Goal: Task Accomplishment & Management: Complete application form

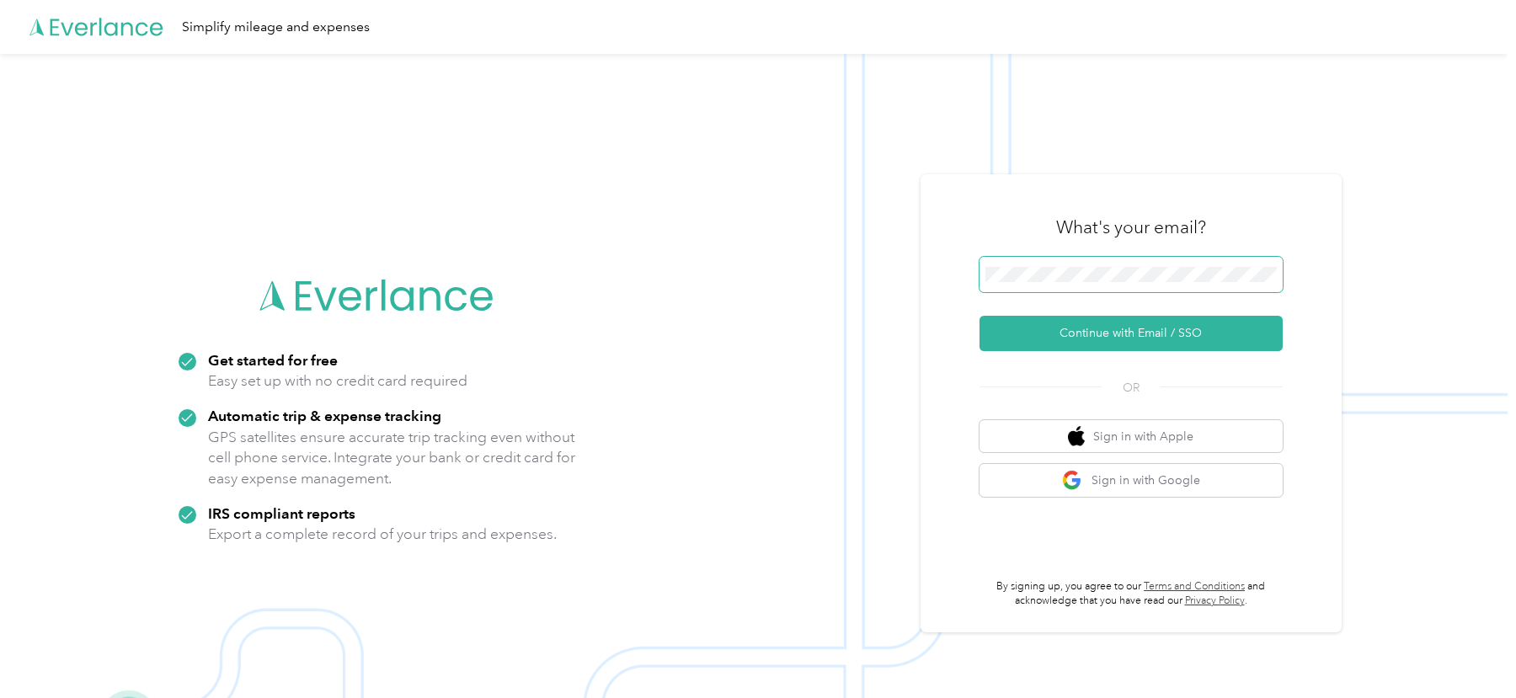
click at [1032, 285] on span at bounding box center [1130, 274] width 303 height 35
click at [979, 316] on button "Continue with Email / SSO" at bounding box center [1130, 333] width 303 height 35
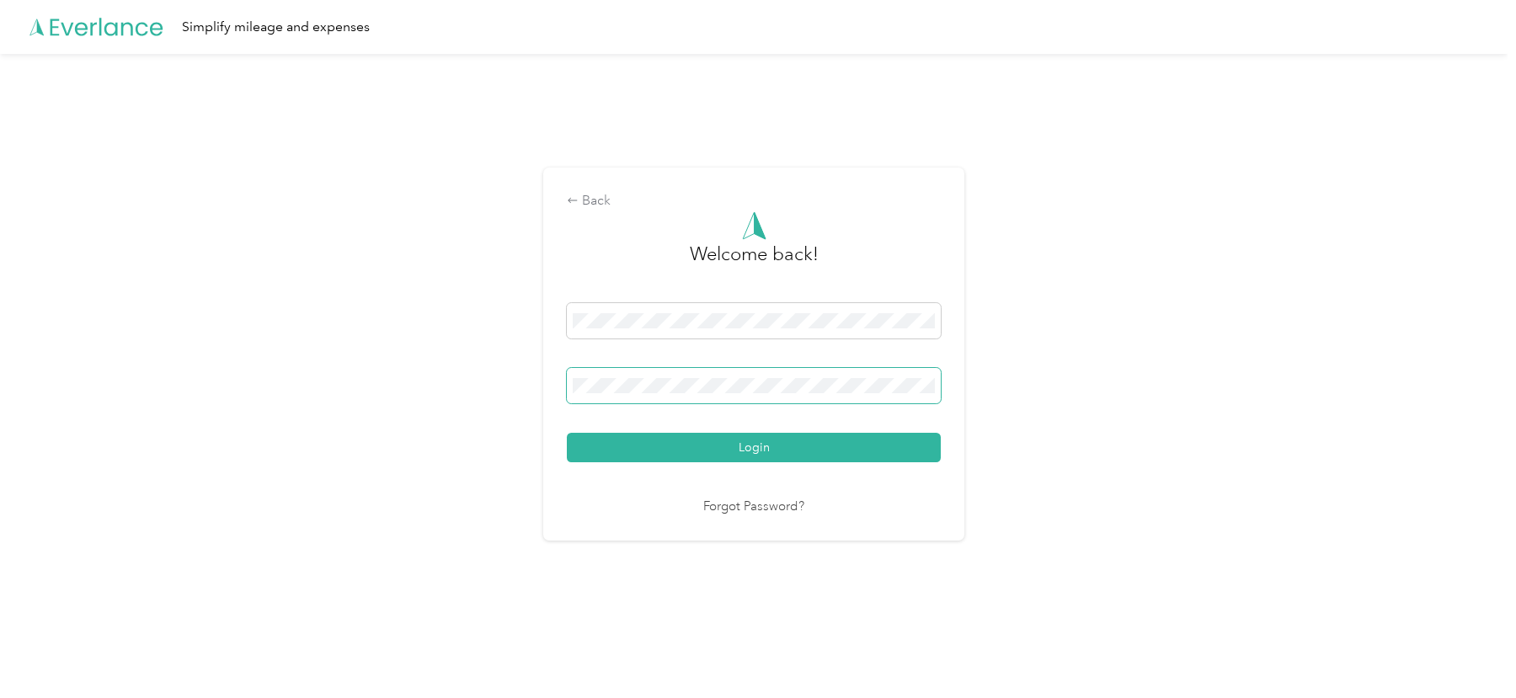
click at [567, 433] on button "Login" at bounding box center [754, 447] width 374 height 29
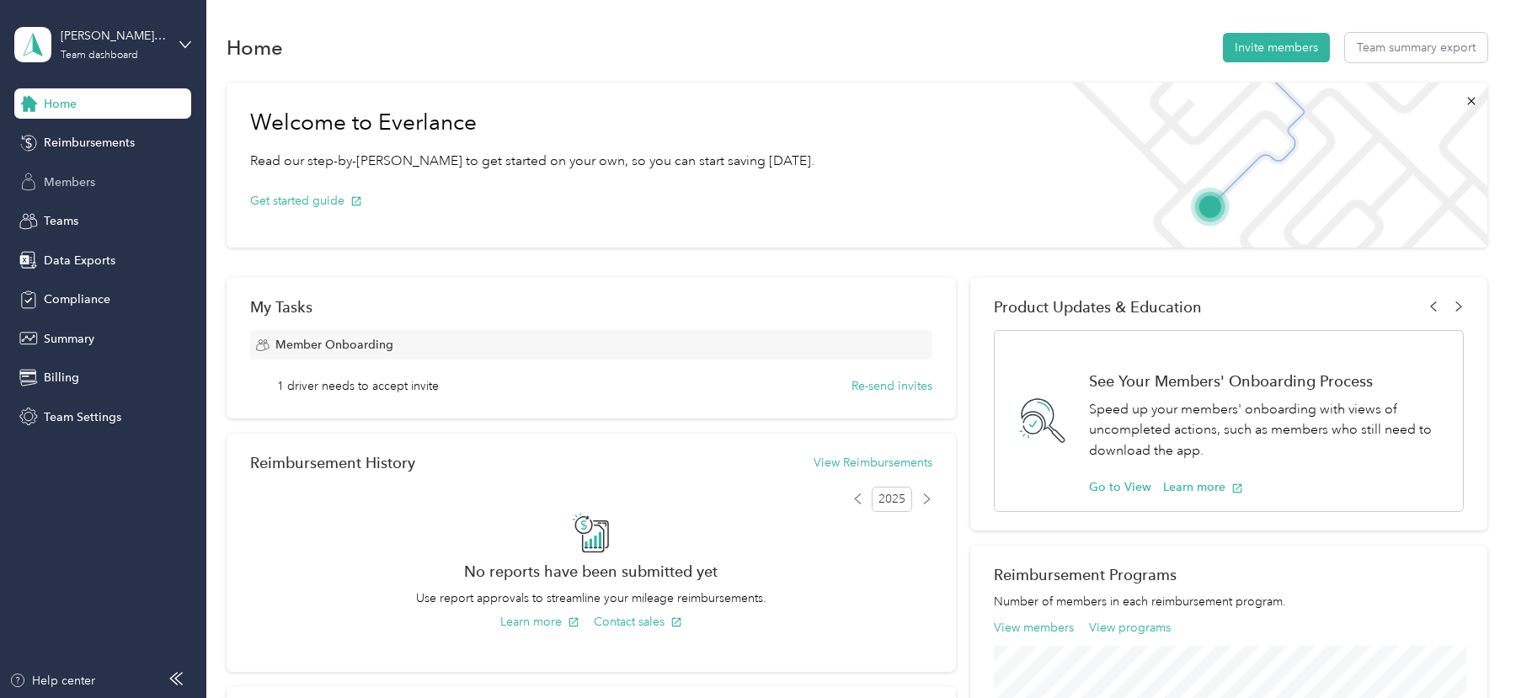
click at [51, 180] on span "Members" at bounding box center [69, 182] width 51 height 18
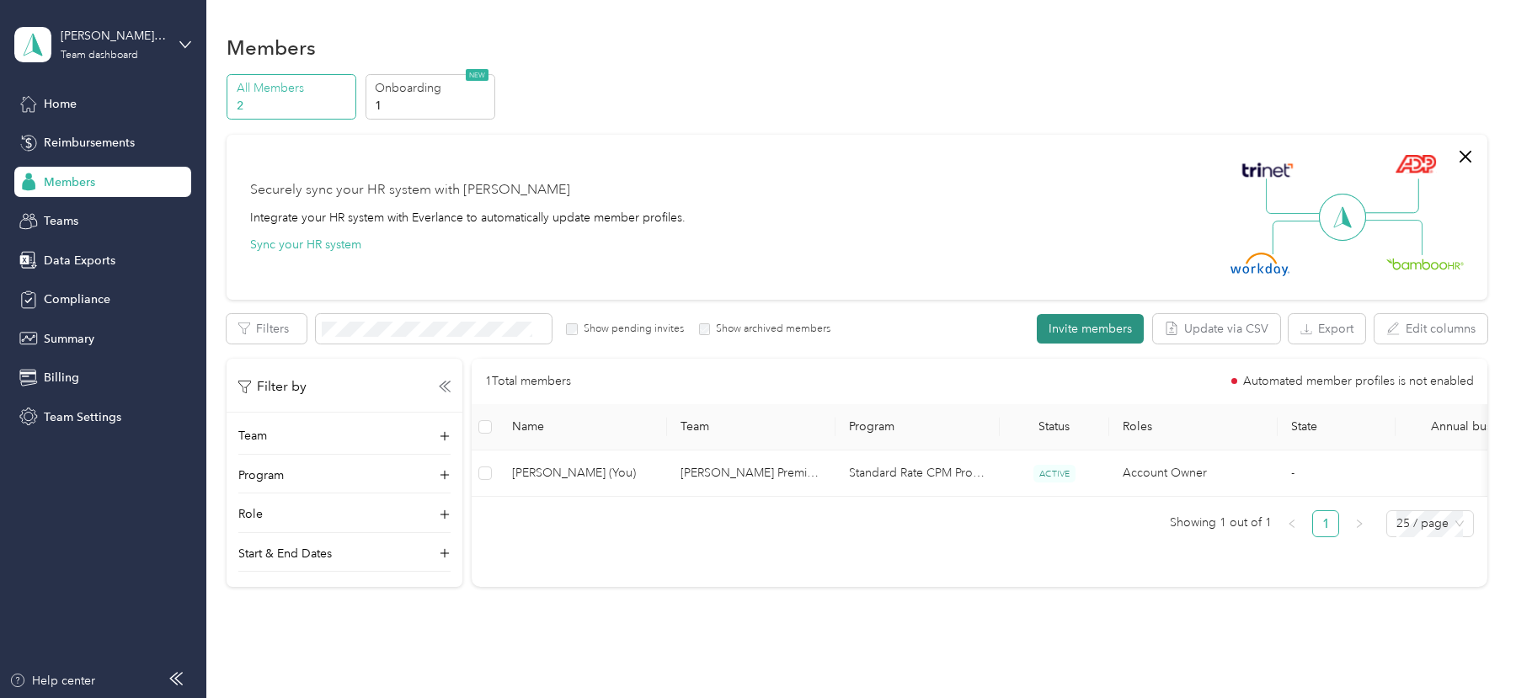
click at [1075, 315] on button "Invite members" at bounding box center [1090, 328] width 107 height 29
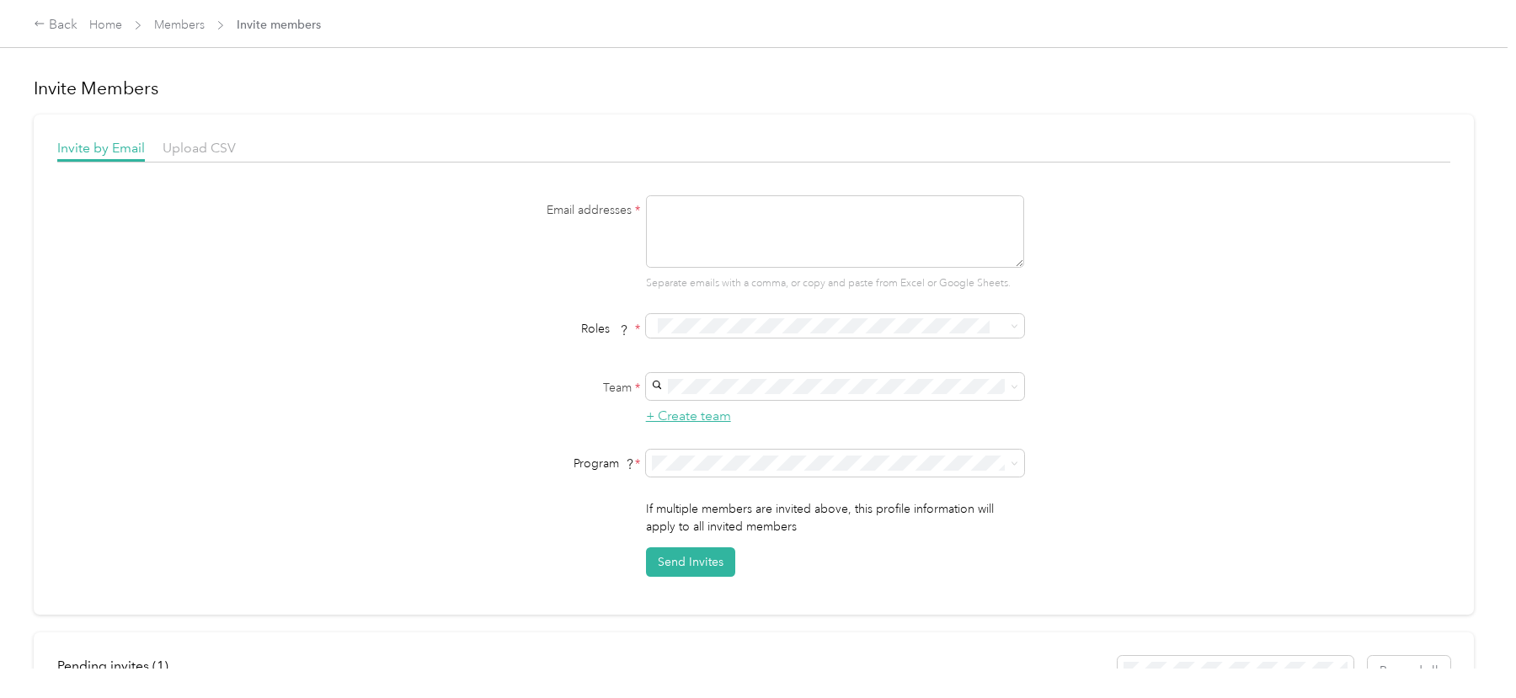
scroll to position [248, 0]
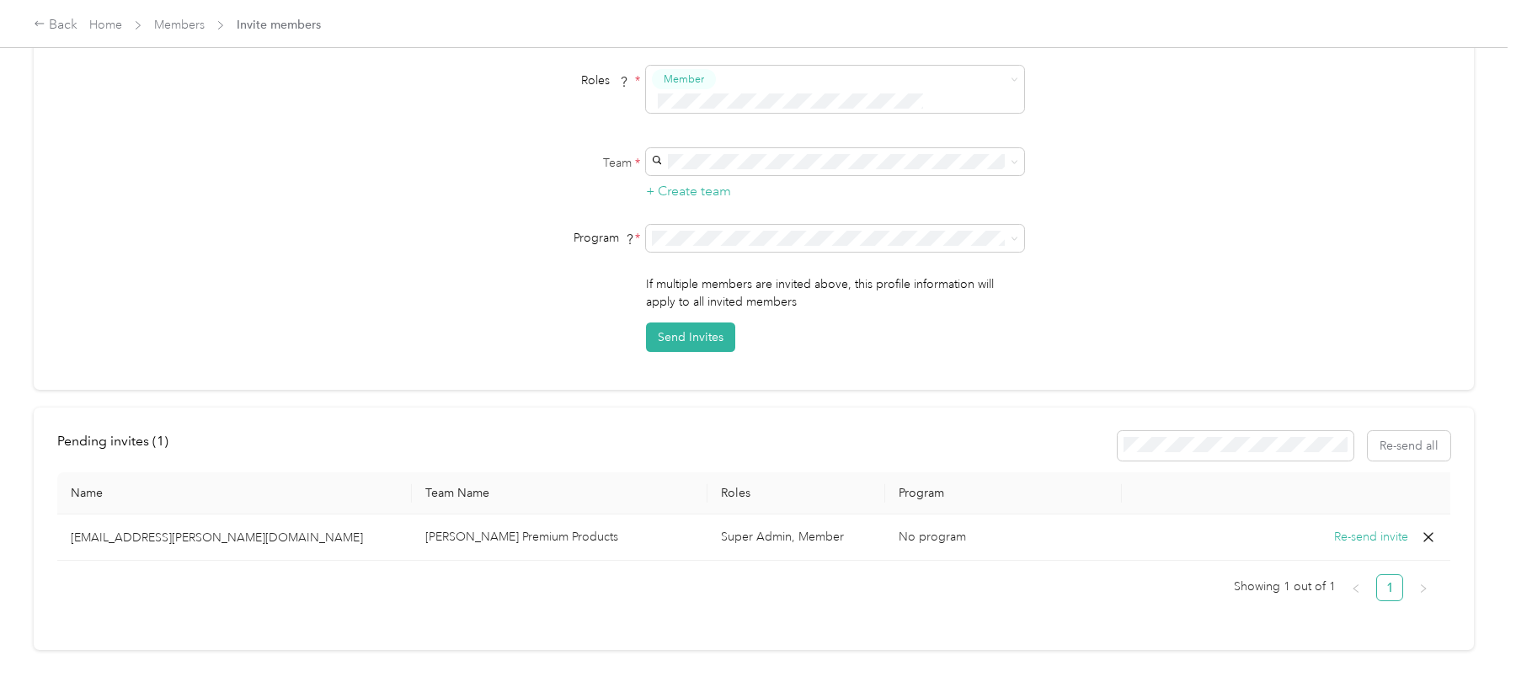
click at [128, 529] on p "[EMAIL_ADDRESS][PERSON_NAME][DOMAIN_NAME]" at bounding box center [235, 538] width 328 height 18
copy p "[EMAIL_ADDRESS][PERSON_NAME][DOMAIN_NAME]"
click at [112, 16] on span "Home" at bounding box center [105, 25] width 33 height 18
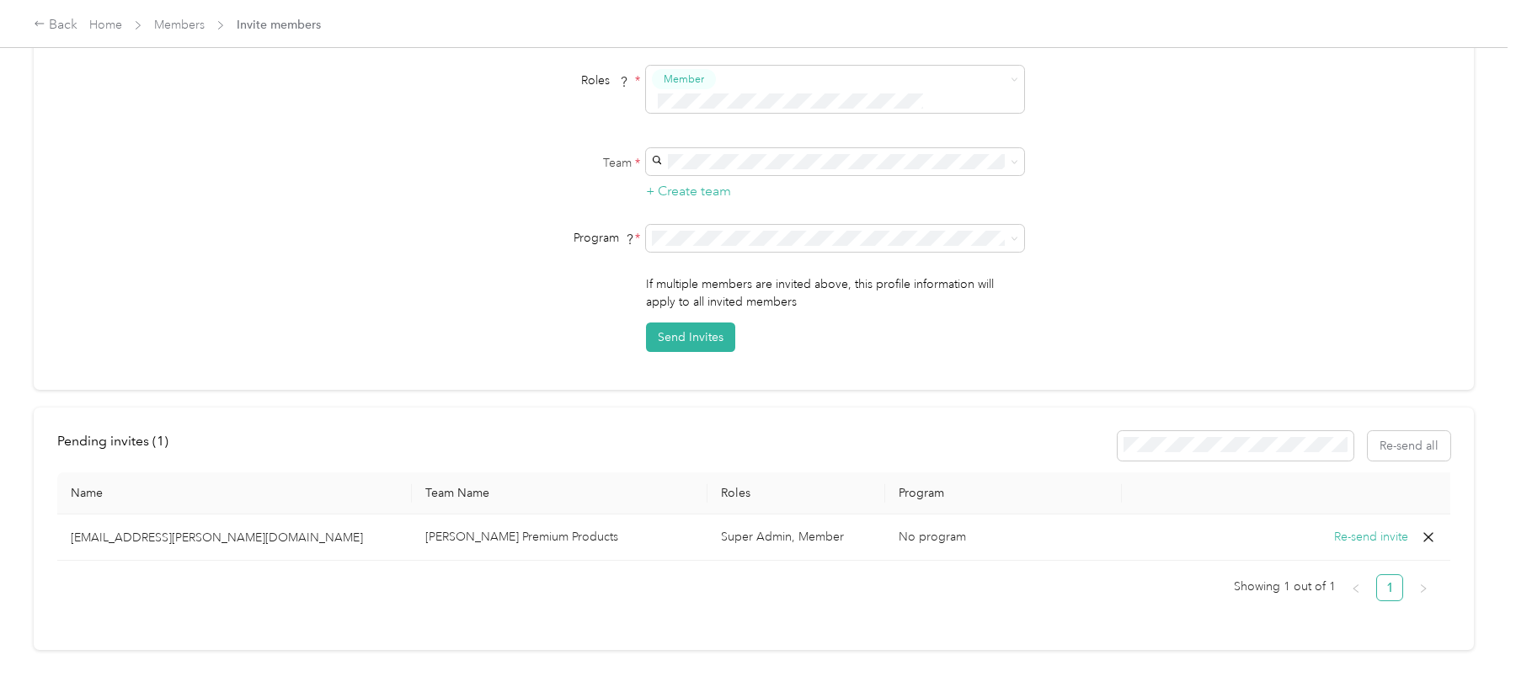
click at [491, 226] on div "Program *" at bounding box center [753, 238] width 648 height 27
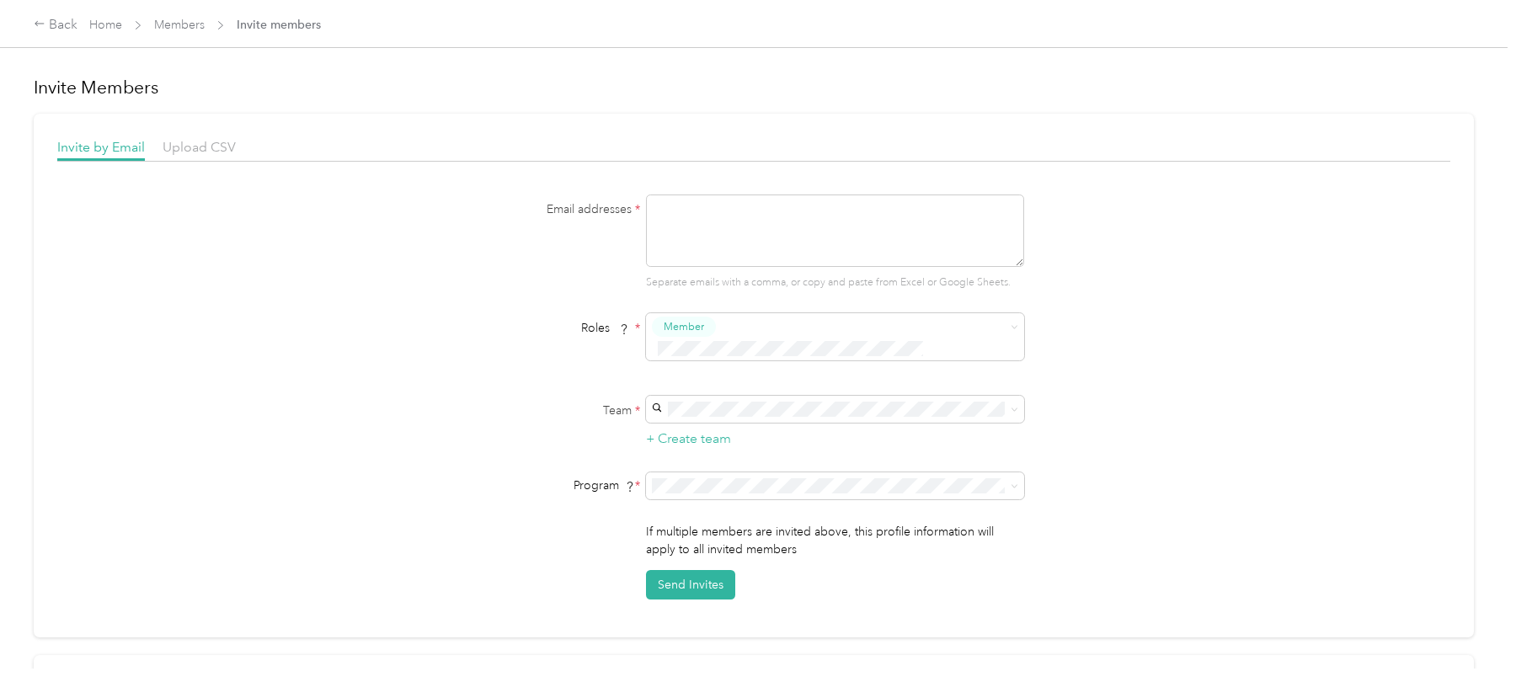
scroll to position [0, 0]
click at [702, 220] on textarea at bounding box center [835, 231] width 378 height 72
paste textarea "[EMAIL_ADDRESS][PERSON_NAME][DOMAIN_NAME] [EMAIL_ADDRESS][PERSON_NAME][DOMAIN_N…"
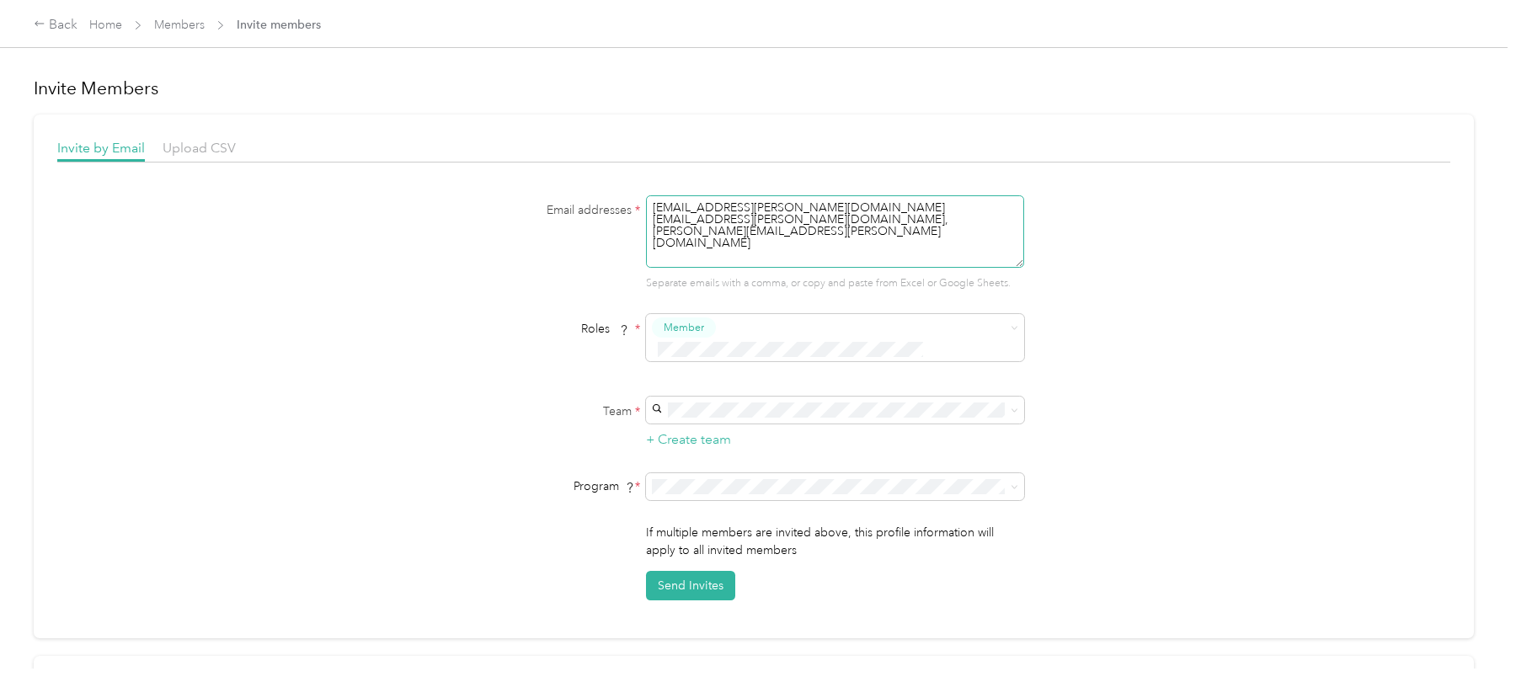
click at [666, 228] on textarea "[EMAIL_ADDRESS][PERSON_NAME][DOMAIN_NAME] [EMAIL_ADDRESS][PERSON_NAME][DOMAIN_N…" at bounding box center [835, 231] width 378 height 72
click at [654, 221] on textarea "[EMAIL_ADDRESS][PERSON_NAME][DOMAIN_NAME] [EMAIL_ADDRESS][PERSON_NAME][DOMAIN_N…" at bounding box center [835, 231] width 378 height 72
type textarea "[EMAIL_ADDRESS][PERSON_NAME][DOMAIN_NAME],[EMAIL_ADDRESS][PERSON_NAME][DOMAIN_N…"
click at [770, 337] on body "Back Home Members Invite members Invite Members Invite by Email Upload CSV Emai…" at bounding box center [753, 349] width 1507 height 698
click at [711, 490] on span "Super Admin" at bounding box center [705, 487] width 62 height 15
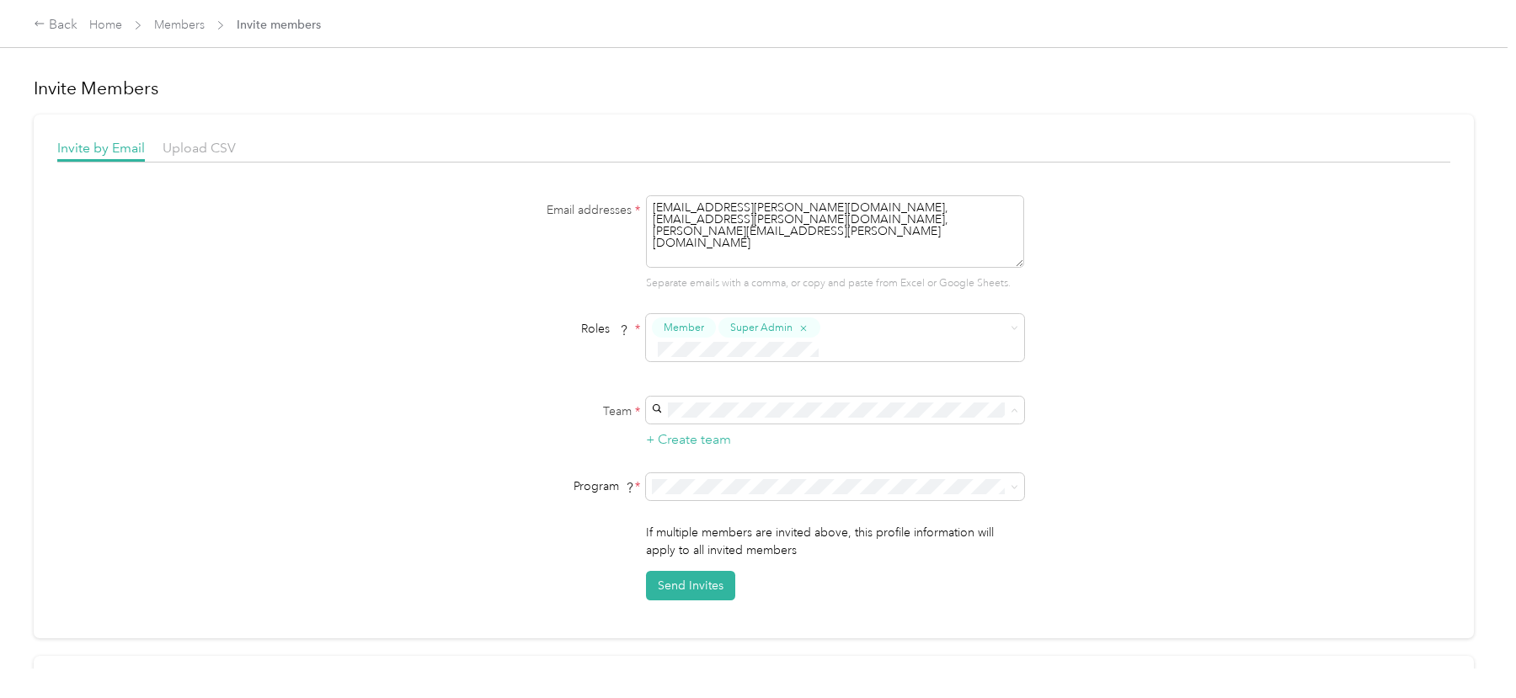
click at [713, 417] on span "[PERSON_NAME] Premium Products (Main organization)" at bounding box center [810, 418] width 297 height 14
click at [730, 580] on div "No program" at bounding box center [839, 583] width 354 height 18
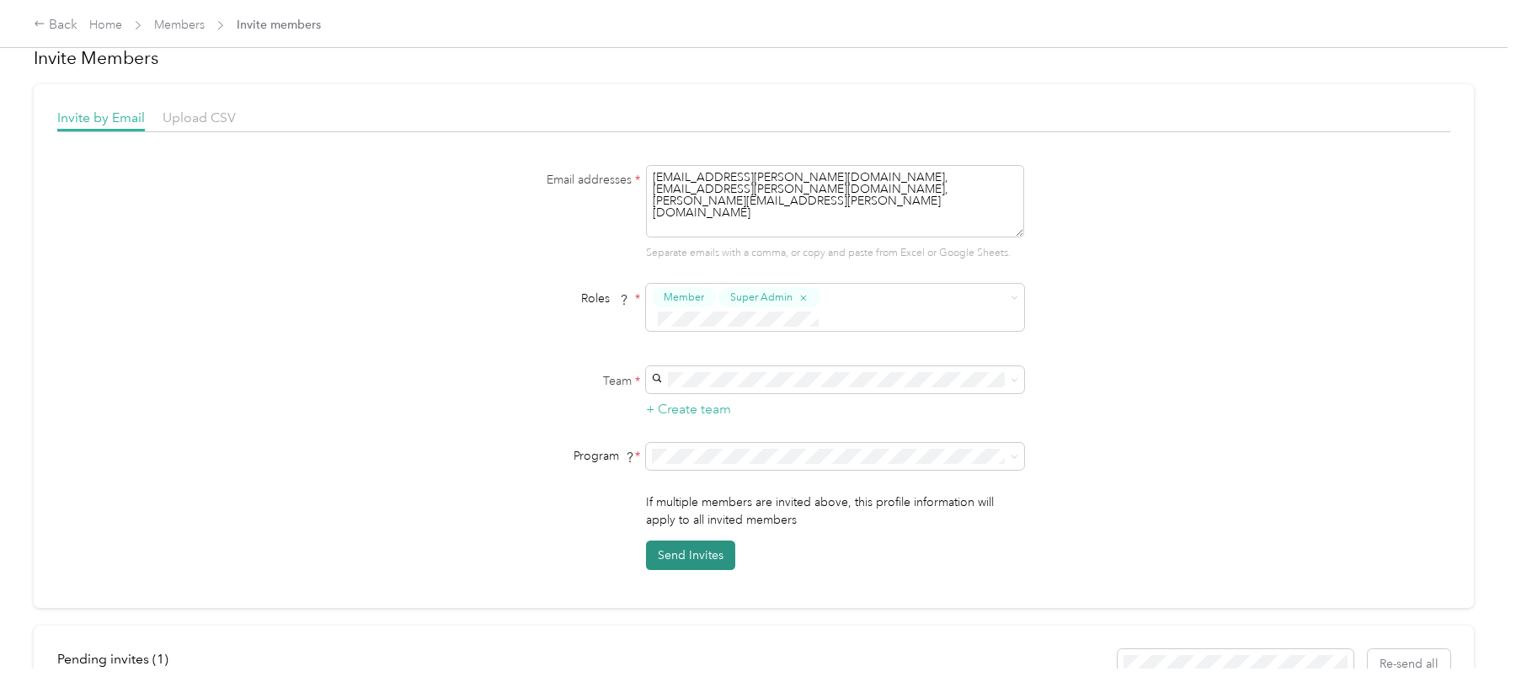
click at [698, 541] on button "Send Invites" at bounding box center [690, 555] width 89 height 29
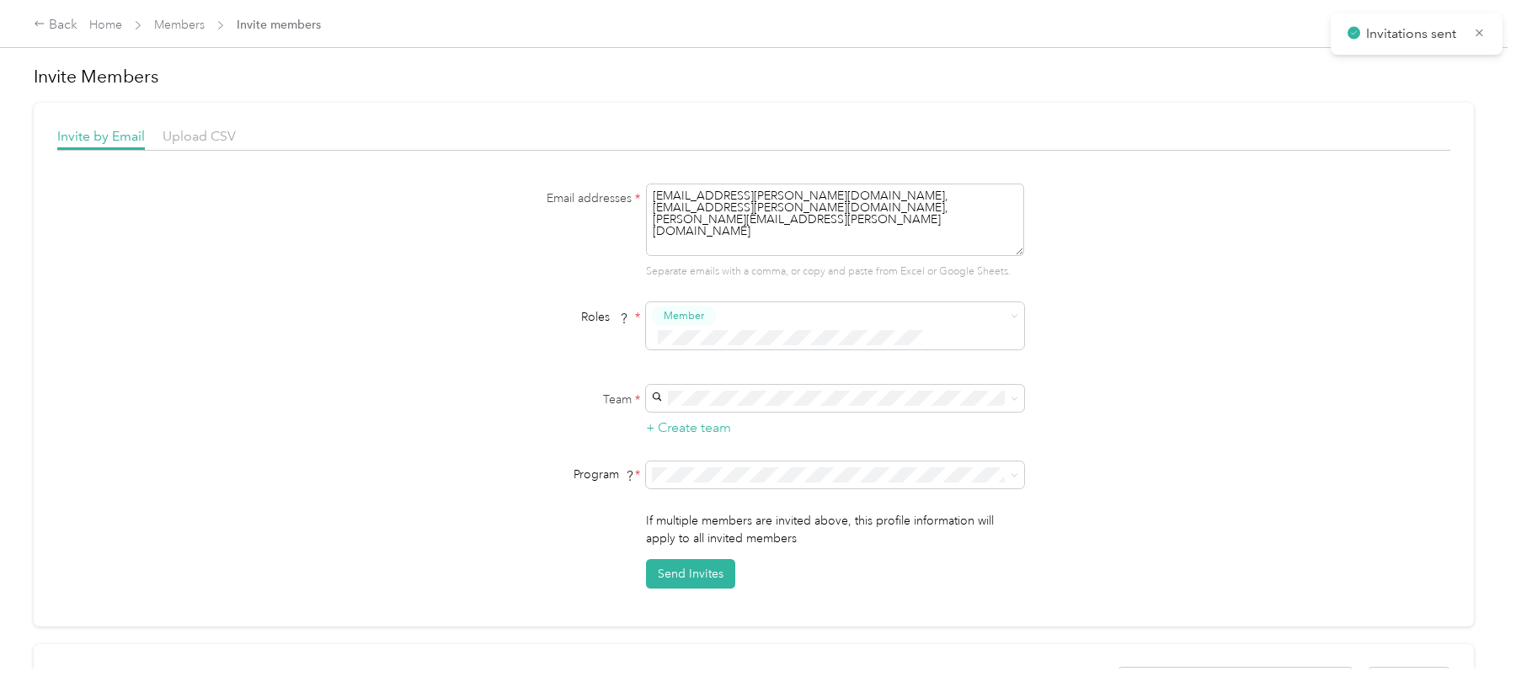
scroll to position [0, 0]
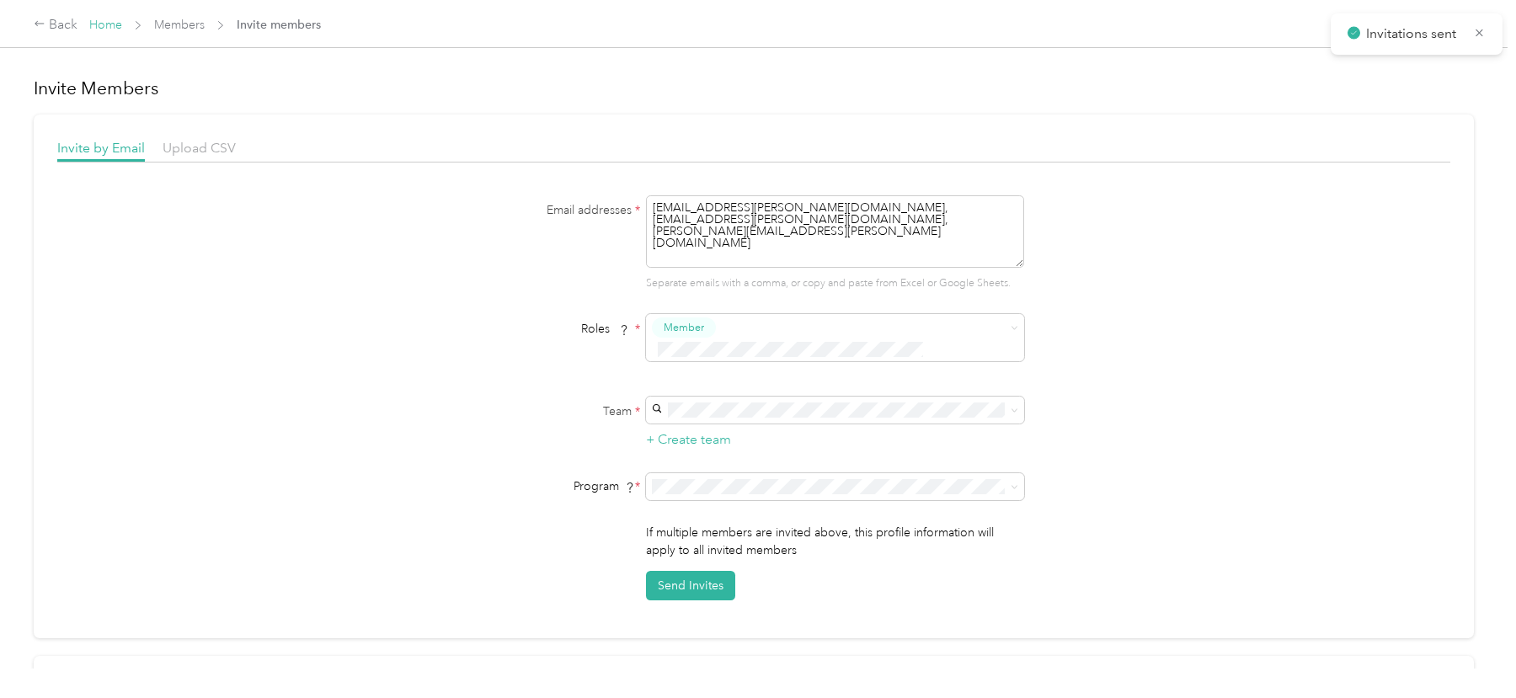
click at [109, 26] on link "Home" at bounding box center [105, 25] width 33 height 14
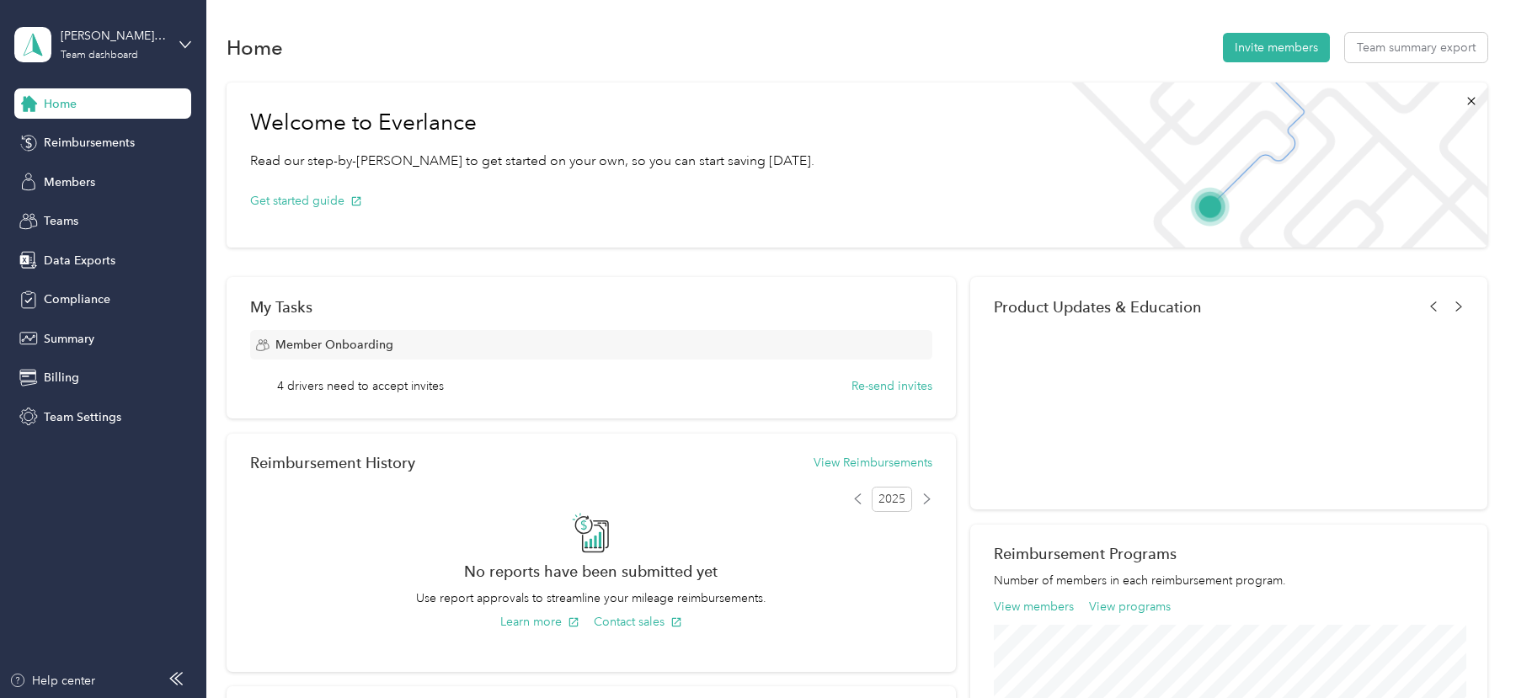
click at [173, 47] on div "[PERSON_NAME] Premium Products Team dashboard" at bounding box center [102, 44] width 177 height 59
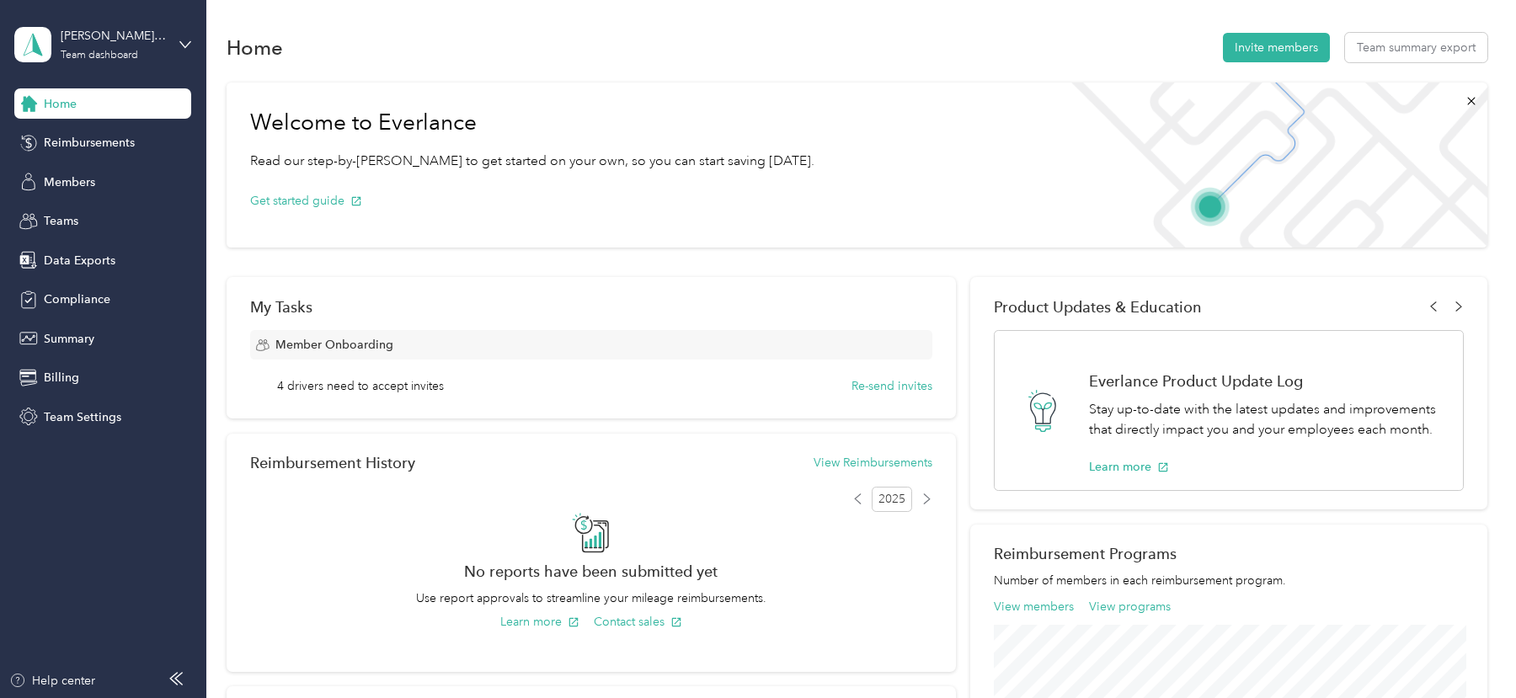
click at [139, 217] on div "Log out" at bounding box center [239, 214] width 426 height 29
